Goal: Transaction & Acquisition: Purchase product/service

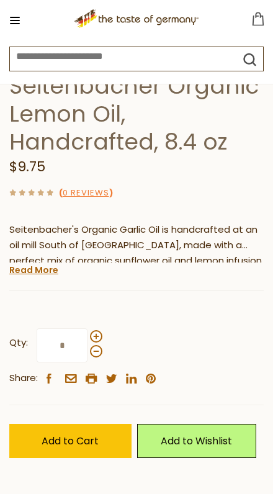
scroll to position [446, 0]
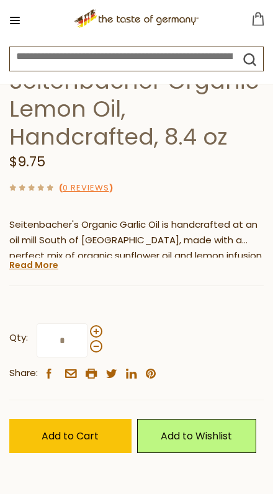
click at [79, 429] on span "Add to Cart" at bounding box center [70, 436] width 57 height 14
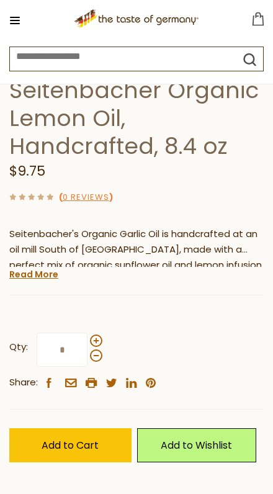
scroll to position [403, 0]
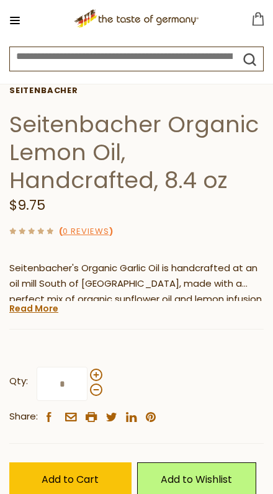
click at [12, 25] on button at bounding box center [14, 20] width 17 height 17
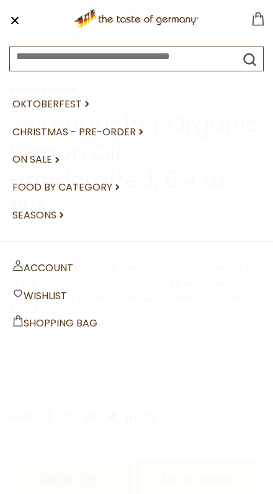
click at [61, 104] on link "Oktoberfest dropdown_arrow" at bounding box center [136, 105] width 248 height 28
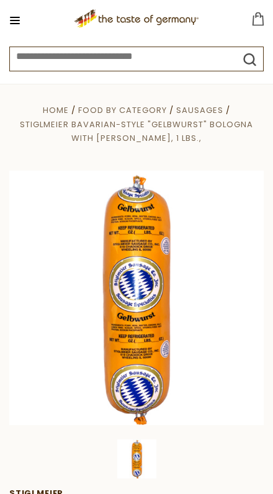
click at [262, 473] on div at bounding box center [137, 458] width 262 height 39
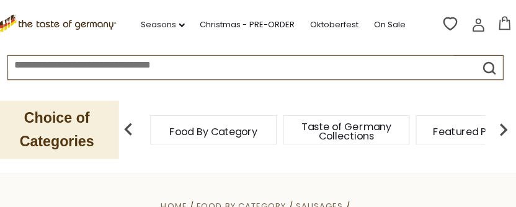
click at [164, 199] on span "Home" at bounding box center [177, 205] width 26 height 12
